Goal: Communication & Community: Answer question/provide support

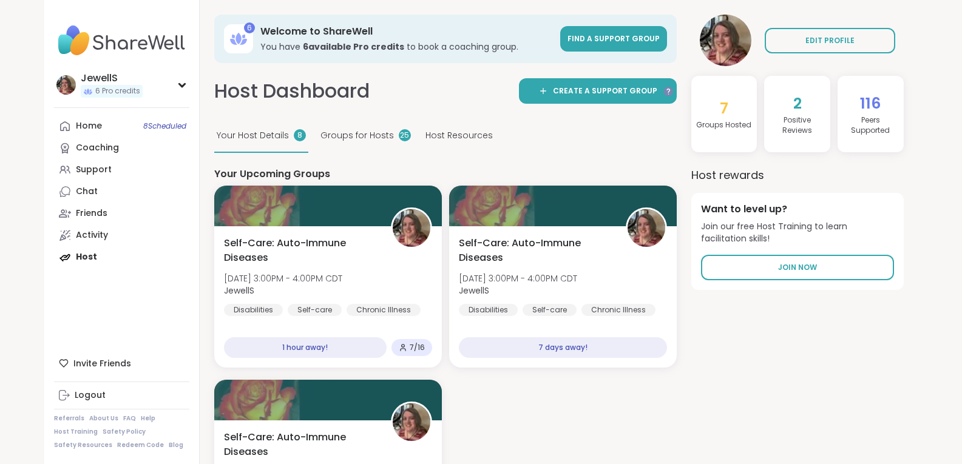
click at [87, 126] on div "Home 8 Scheduled" at bounding box center [89, 126] width 26 height 12
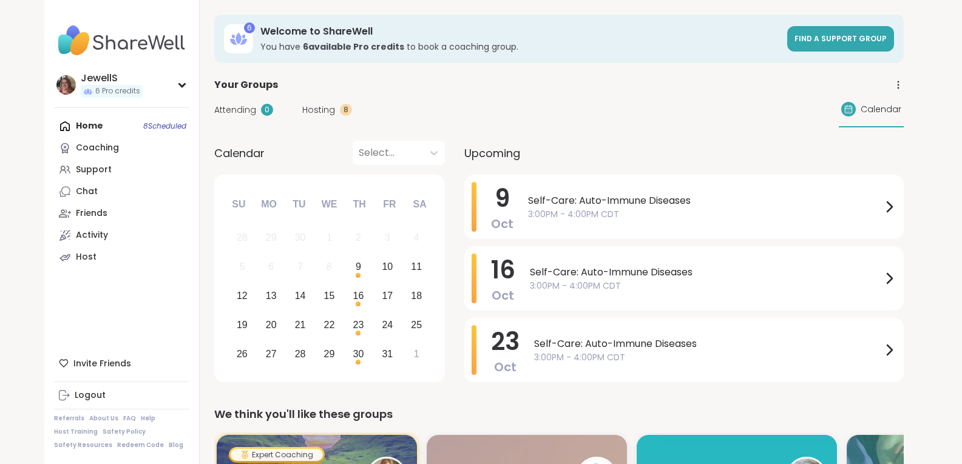
click at [88, 128] on div "Home 8 Scheduled Coaching Support Chat Friends Activity Host" at bounding box center [121, 191] width 135 height 153
click at [826, 39] on span "Find a support group" at bounding box center [841, 38] width 92 height 10
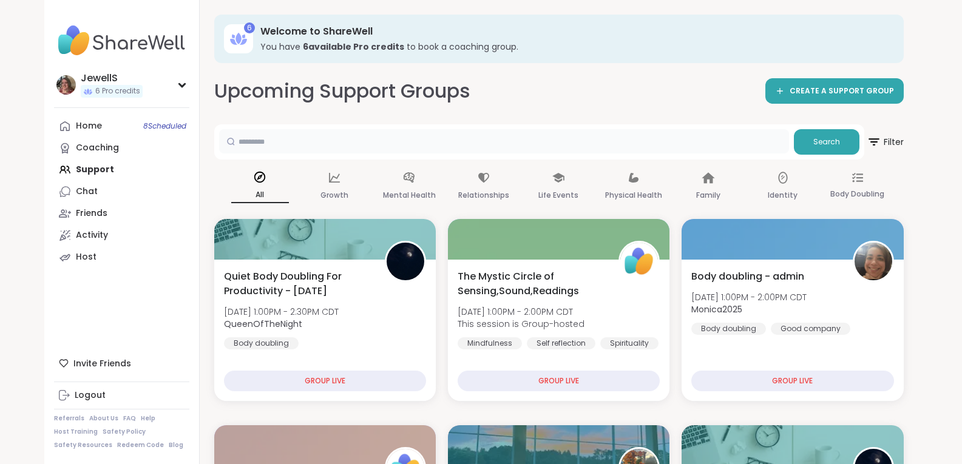
click at [297, 148] on input "text" at bounding box center [504, 141] width 570 height 24
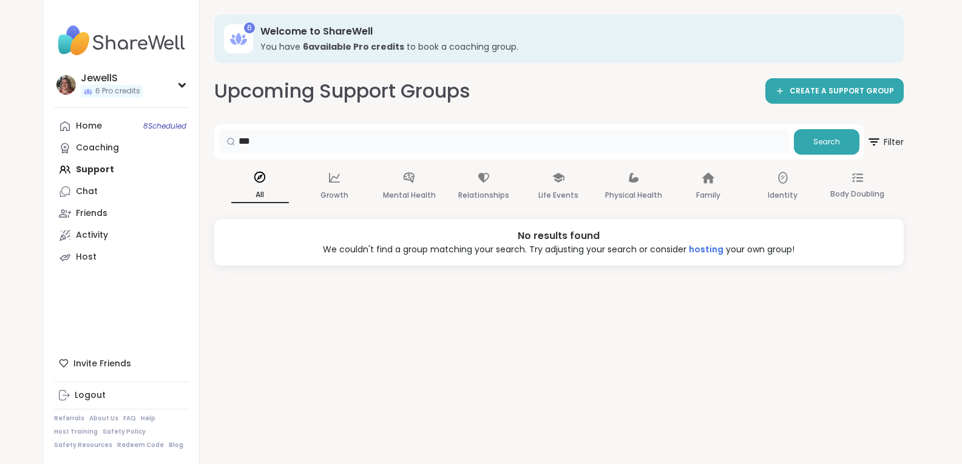
drag, startPoint x: 297, startPoint y: 148, endPoint x: 199, endPoint y: 139, distance: 98.1
click at [199, 139] on div "JewellS 6 Pro credits Profile Membership Settings Help Home 8 Scheduled Coachin…" at bounding box center [481, 232] width 874 height 464
type input "*"
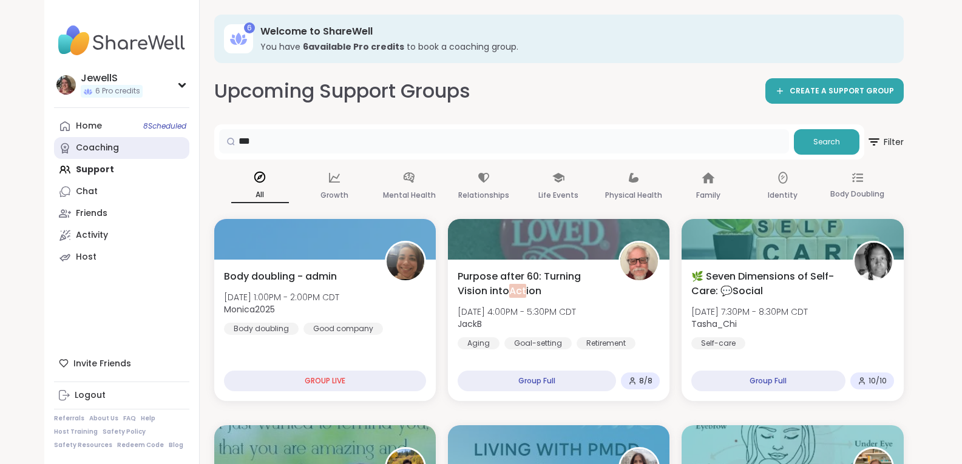
drag, startPoint x: 294, startPoint y: 140, endPoint x: 153, endPoint y: 146, distance: 141.6
click at [301, 142] on input "*********" at bounding box center [504, 141] width 570 height 24
type input "*********"
click at [829, 141] on span "Search" at bounding box center [827, 142] width 27 height 11
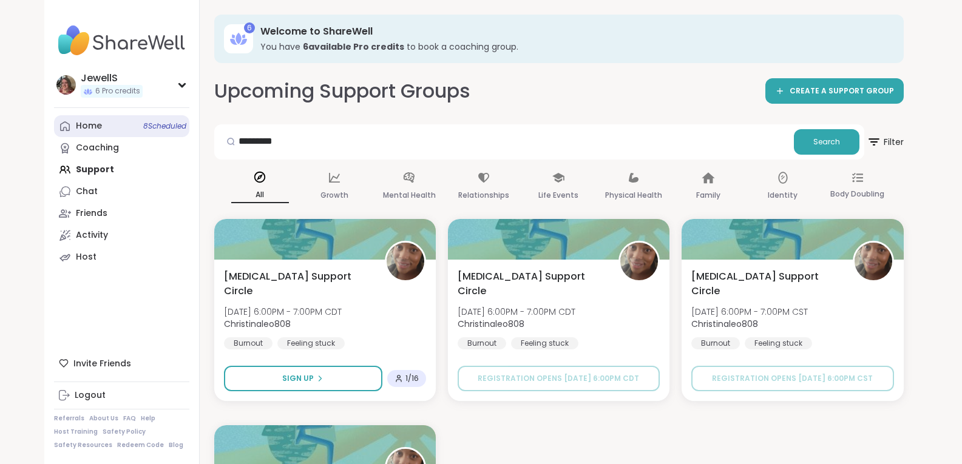
click at [98, 126] on div "Home 8 Scheduled" at bounding box center [89, 126] width 26 height 12
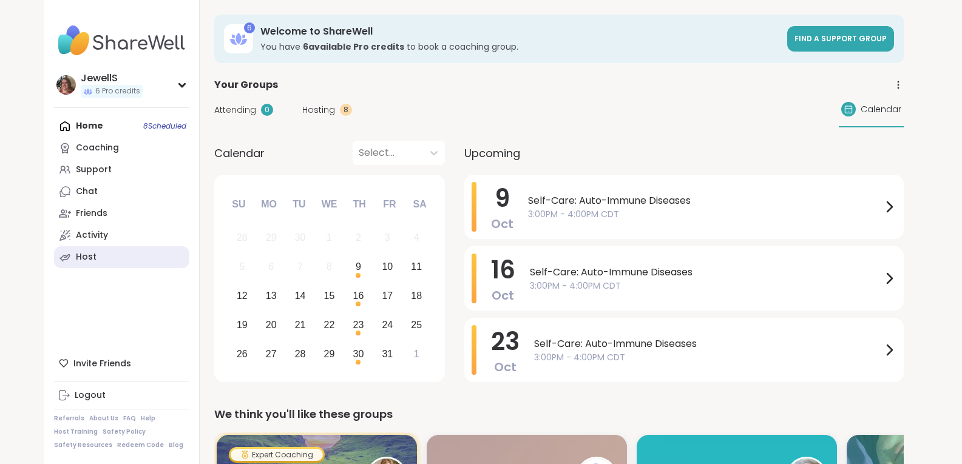
click at [84, 253] on div "Host" at bounding box center [86, 257] width 21 height 12
